Goal: Find specific page/section: Find specific page/section

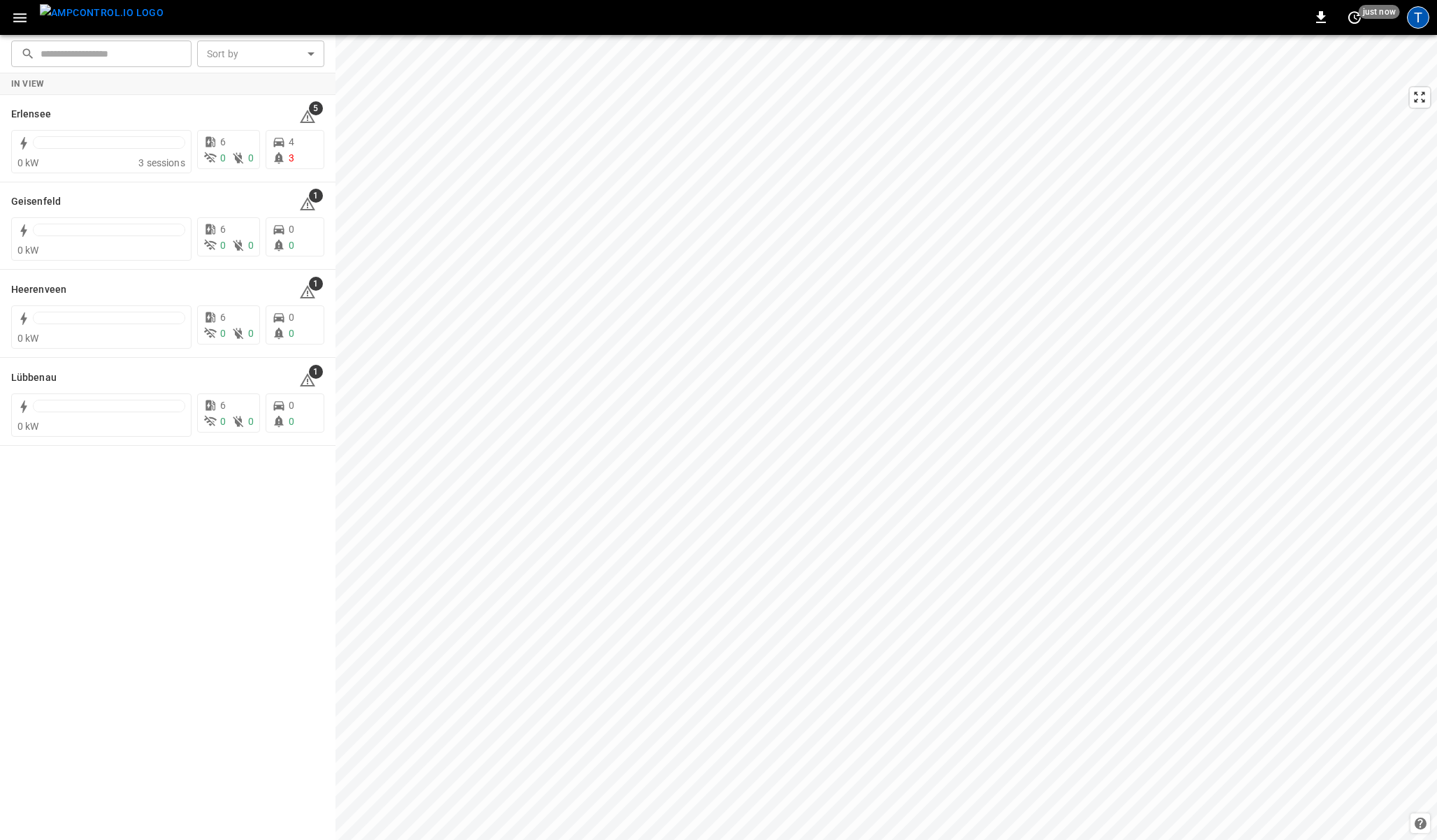
click at [1420, 19] on div "T" at bounding box center [1417, 17] width 23 height 23
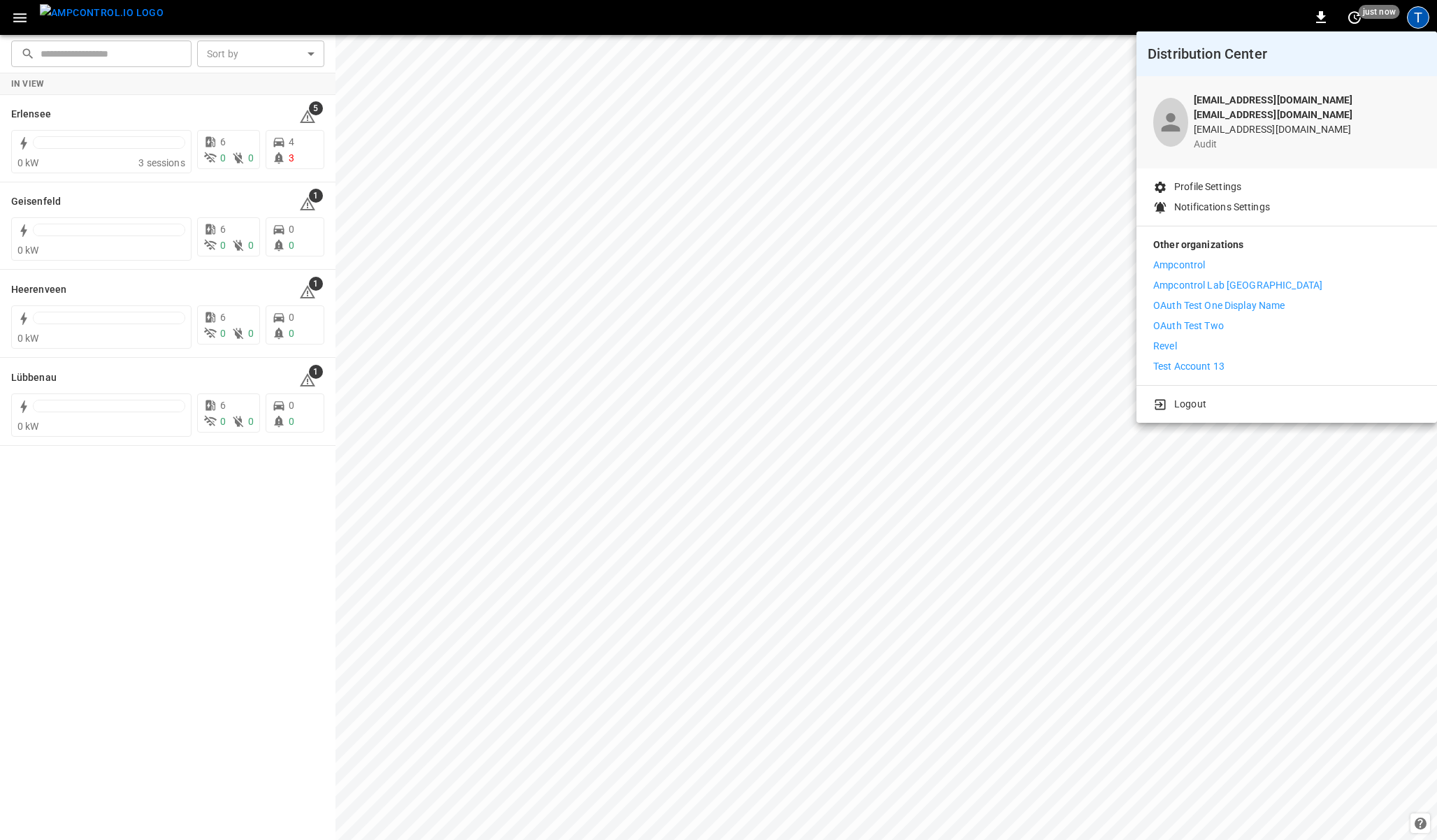
click at [1176, 326] on div "Ampcontrol Ampcontrol Lab [GEOGRAPHIC_DATA] OAuth Test One Display Name OAuth T…" at bounding box center [1286, 316] width 267 height 116
click at [1168, 339] on p "Revel" at bounding box center [1165, 346] width 24 height 15
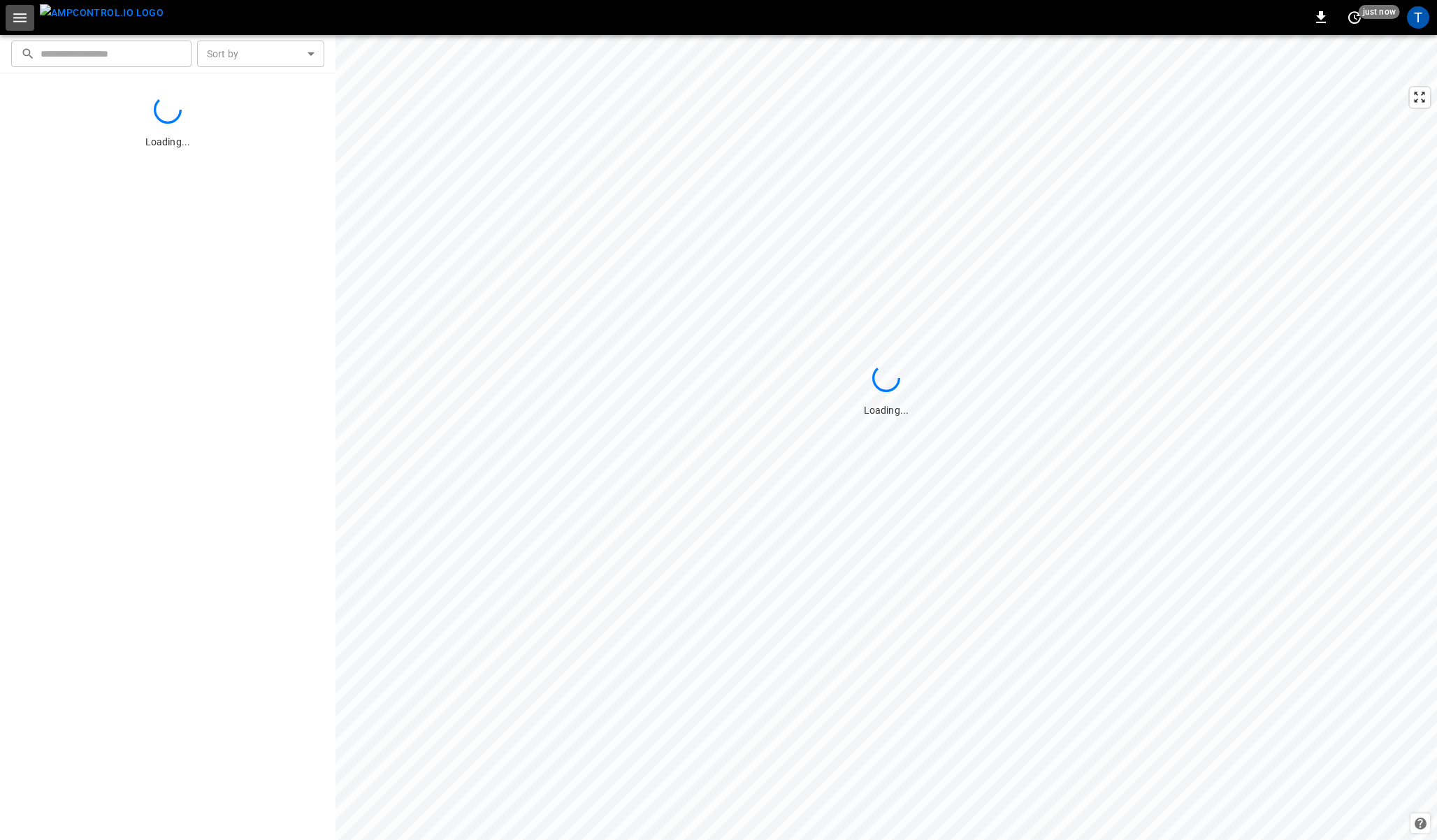
click at [18, 20] on icon "button" at bounding box center [20, 18] width 13 height 9
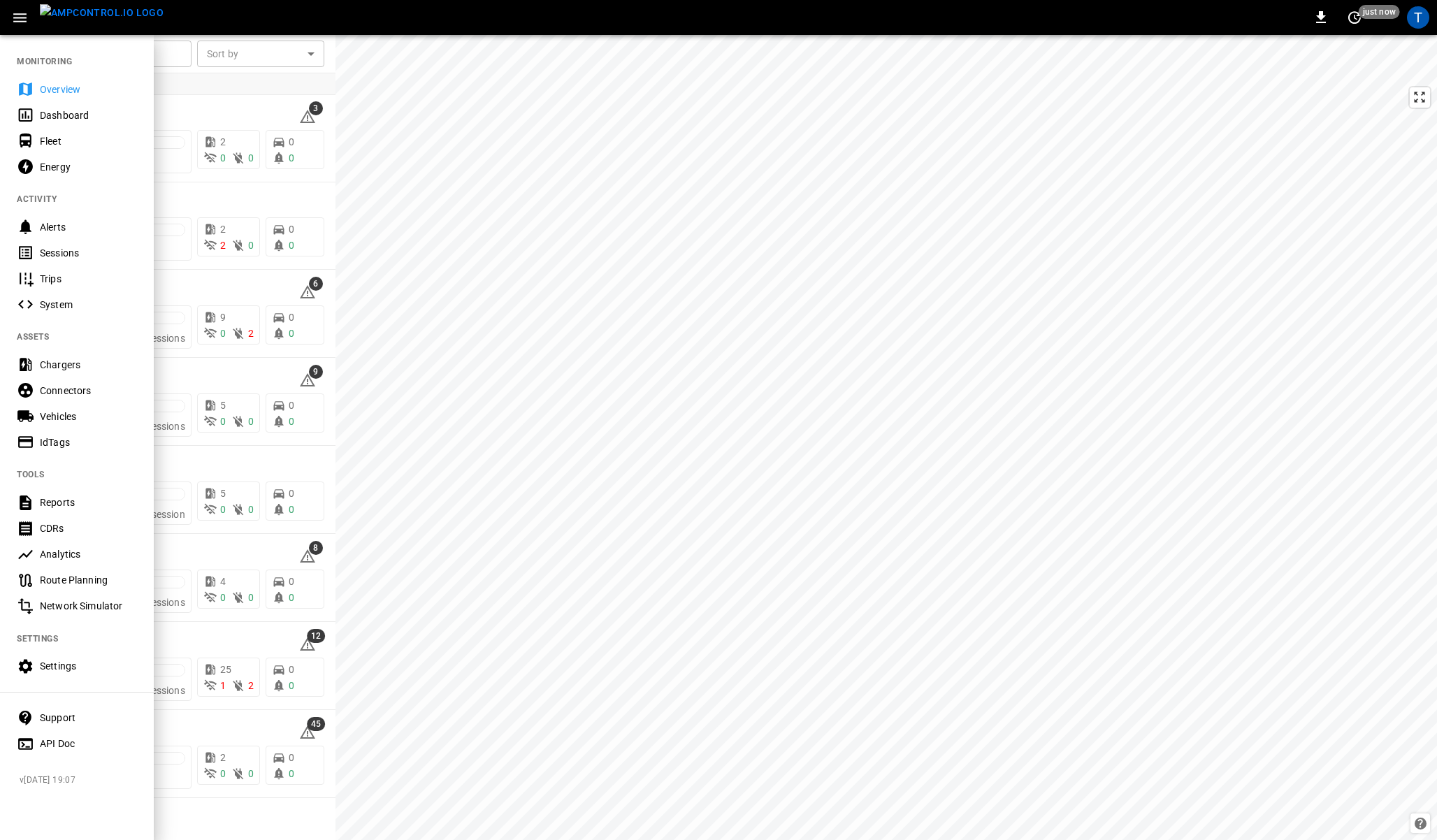
click at [55, 555] on div "Analytics" at bounding box center [89, 555] width 97 height 14
